Goal: Communication & Community: Answer question/provide support

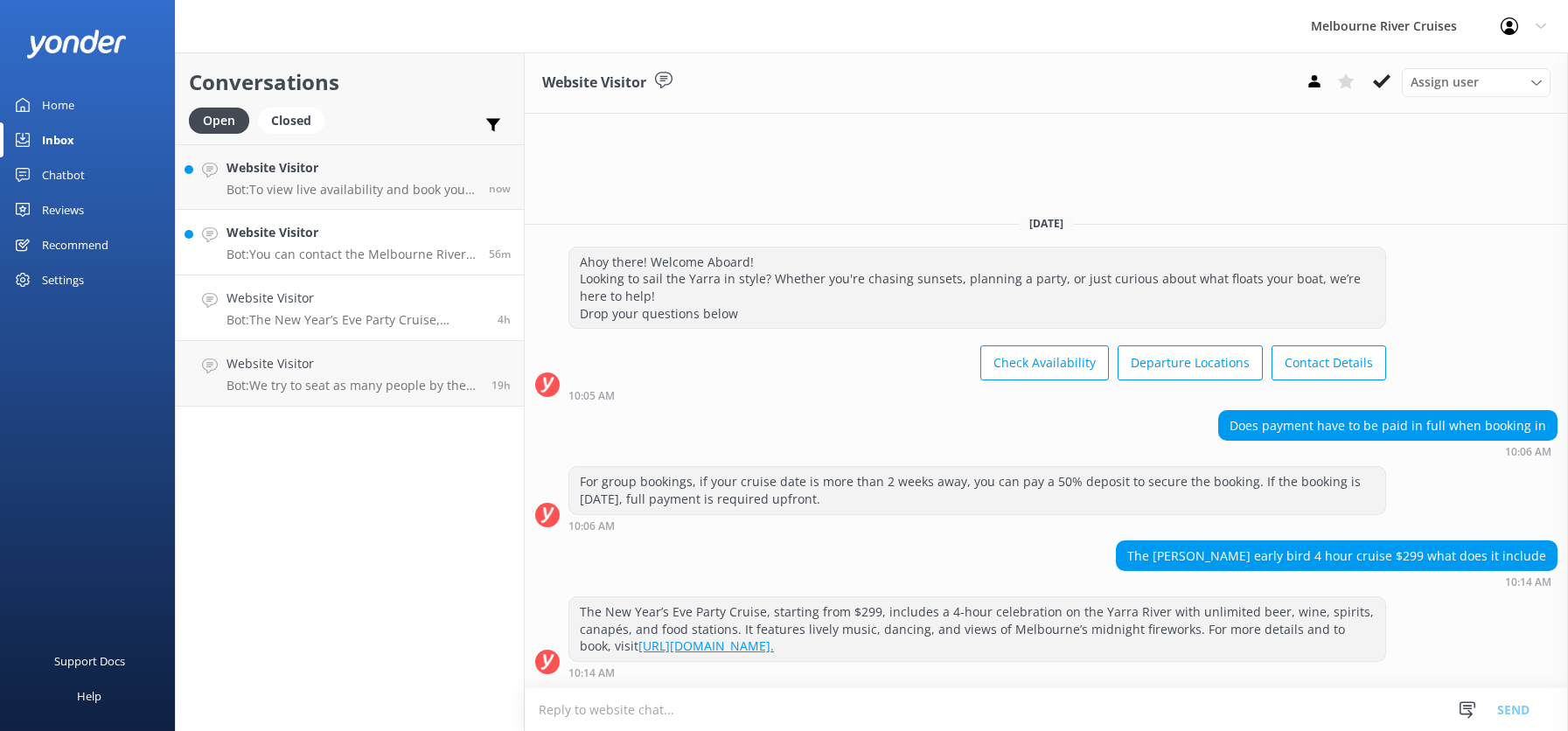
click at [304, 250] on p "Bot: You can contact the Melbourne River Cruises team by emailing [EMAIL_ADDRES…" at bounding box center [351, 254] width 250 height 15
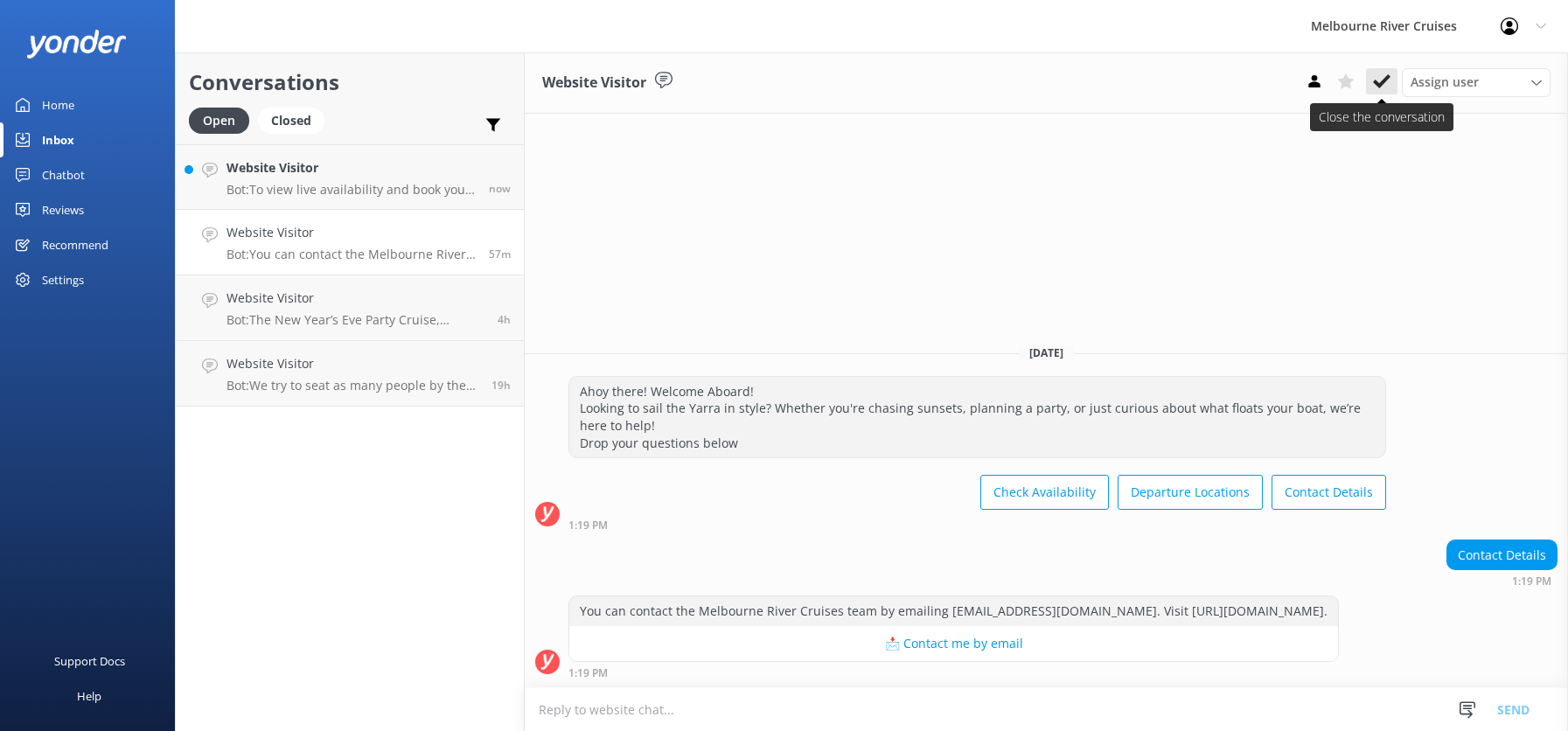
click at [1378, 80] on icon at bounding box center [1381, 81] width 17 height 17
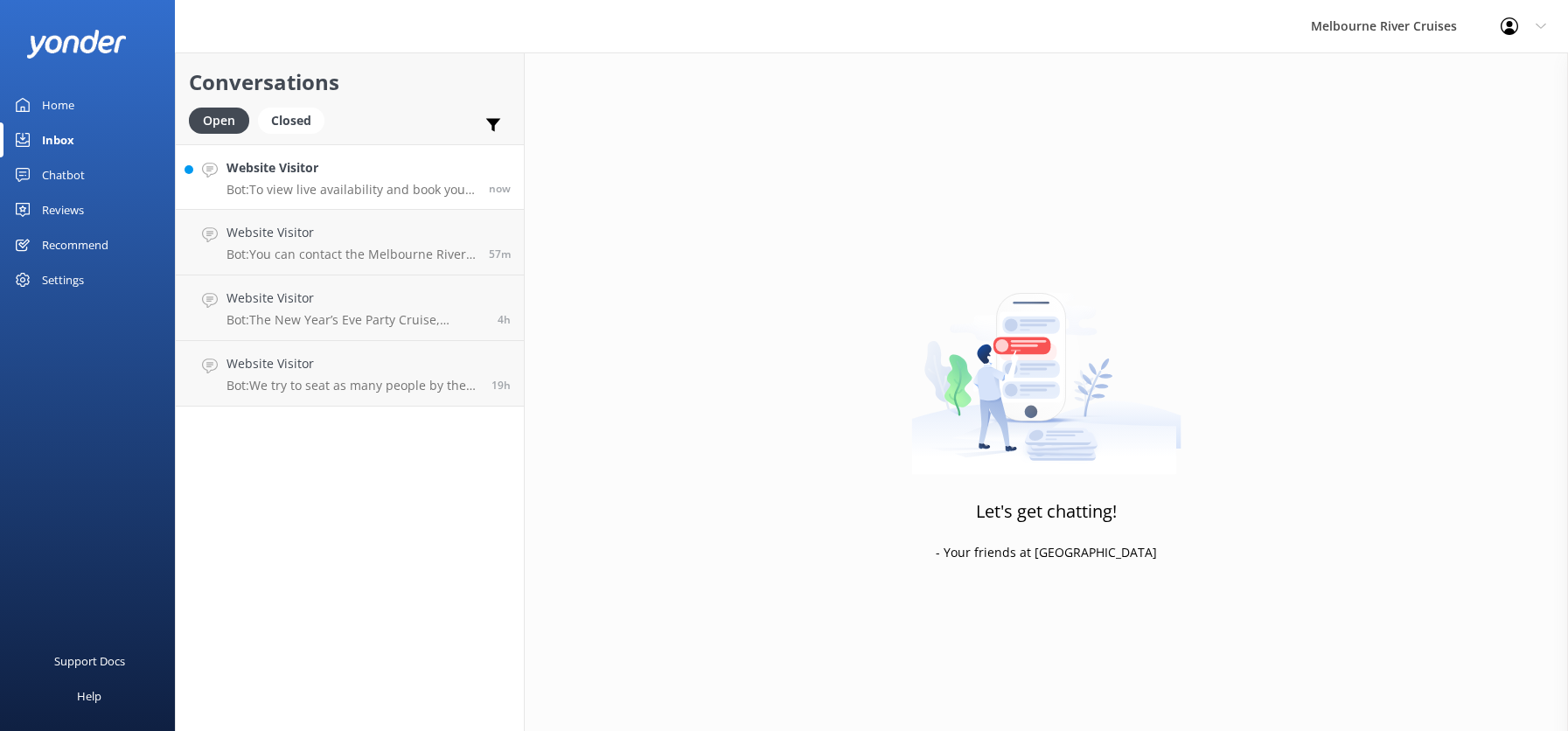
click at [308, 176] on h4 "Website Visitor" at bounding box center [351, 168] width 250 height 19
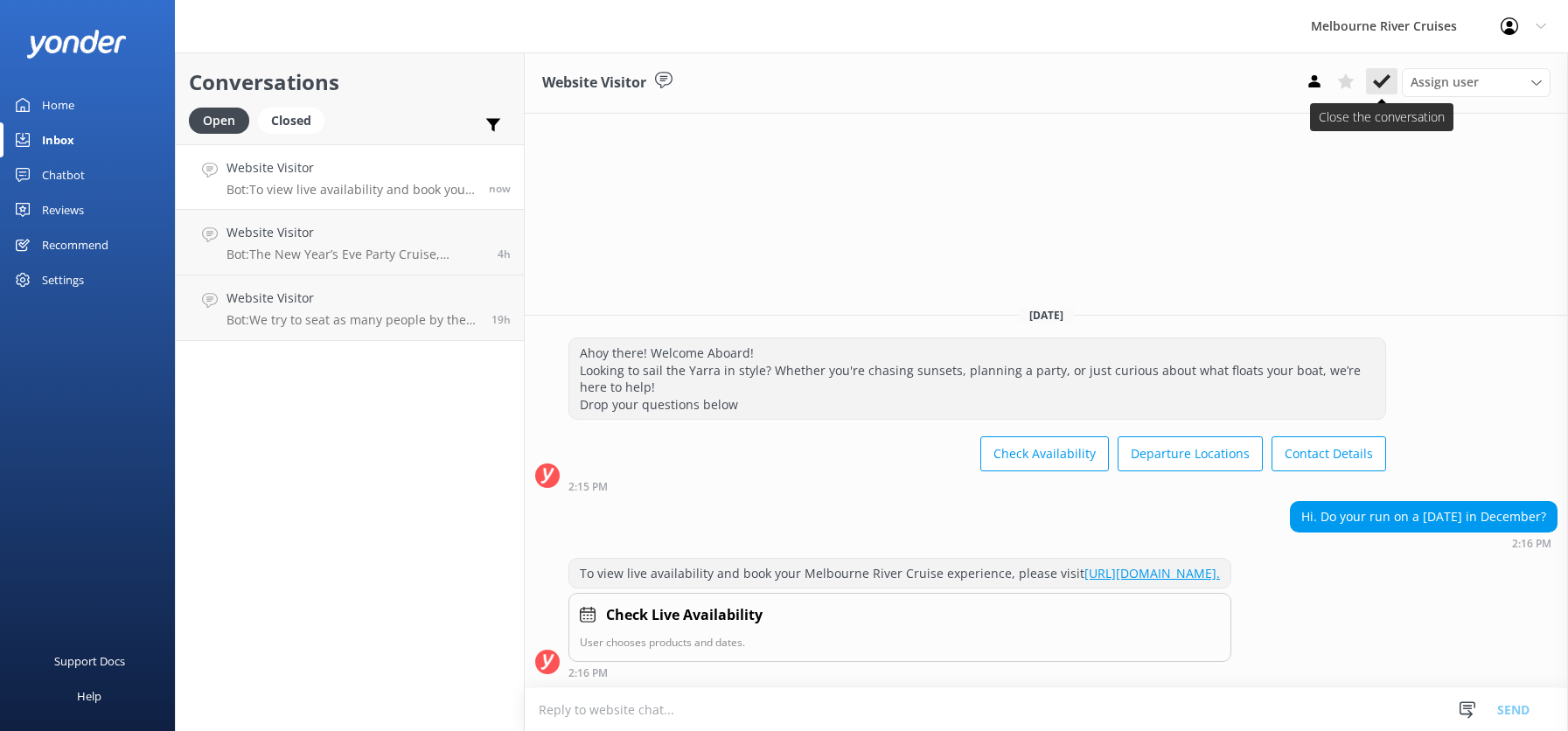
click at [1378, 82] on icon at bounding box center [1381, 81] width 17 height 17
